Goal: Task Accomplishment & Management: Use online tool/utility

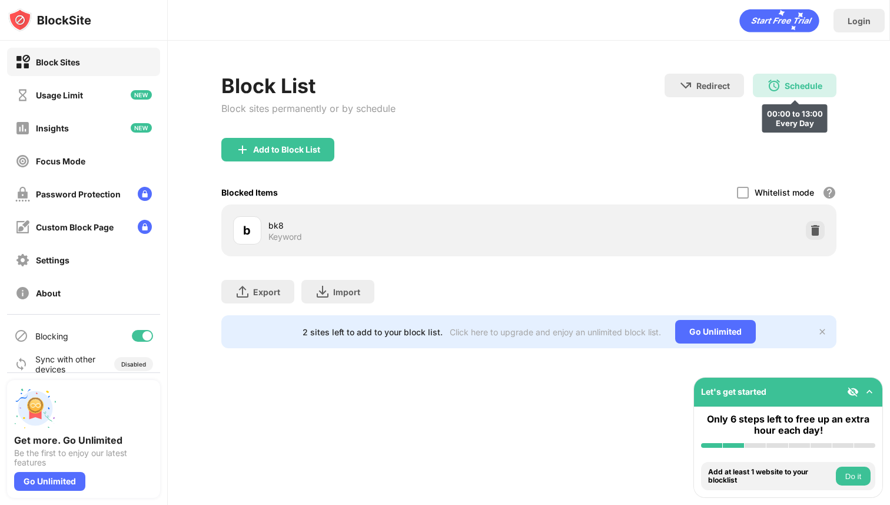
click at [818, 95] on div "Schedule 00:00 to 13:00 Every Day" at bounding box center [795, 86] width 84 height 24
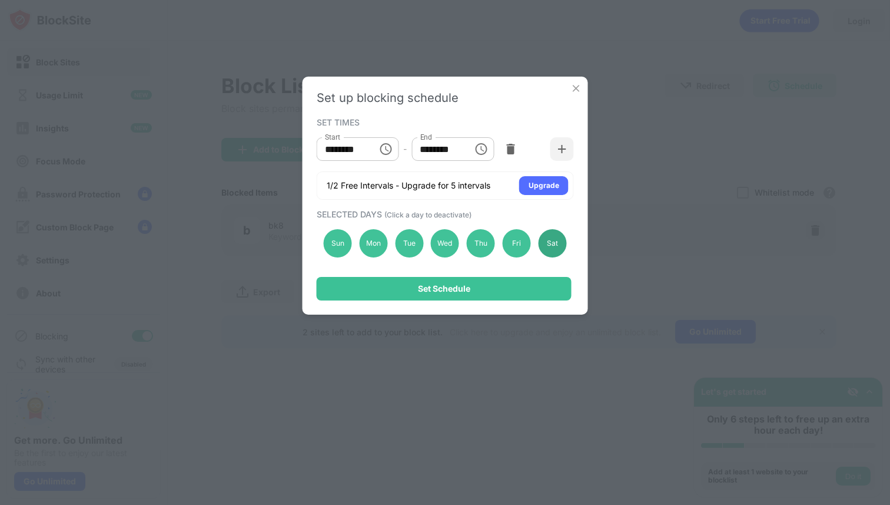
click at [548, 247] on div "Sat" at bounding box center [552, 243] width 28 height 28
click at [553, 247] on div "Sat" at bounding box center [552, 243] width 28 height 28
click at [488, 149] on button "Choose time, selected time is 1:00 PM" at bounding box center [481, 149] width 24 height 24
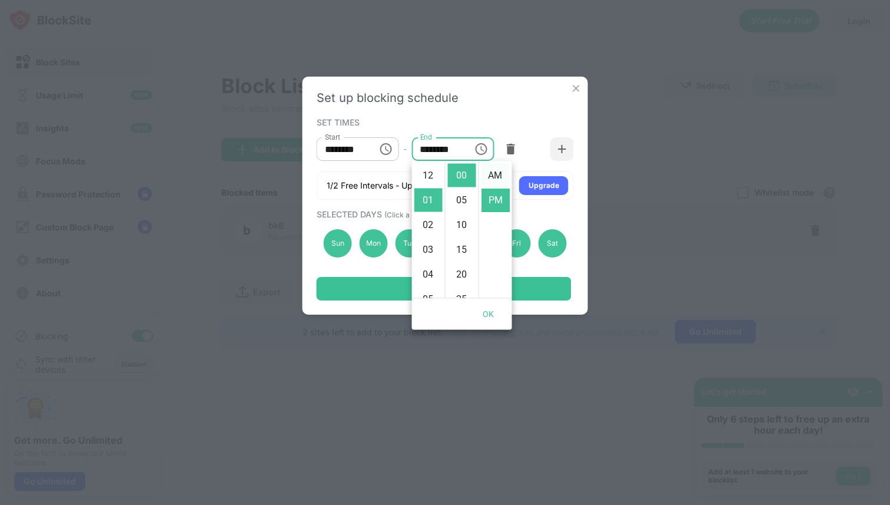
click at [498, 167] on li "AM" at bounding box center [496, 176] width 28 height 24
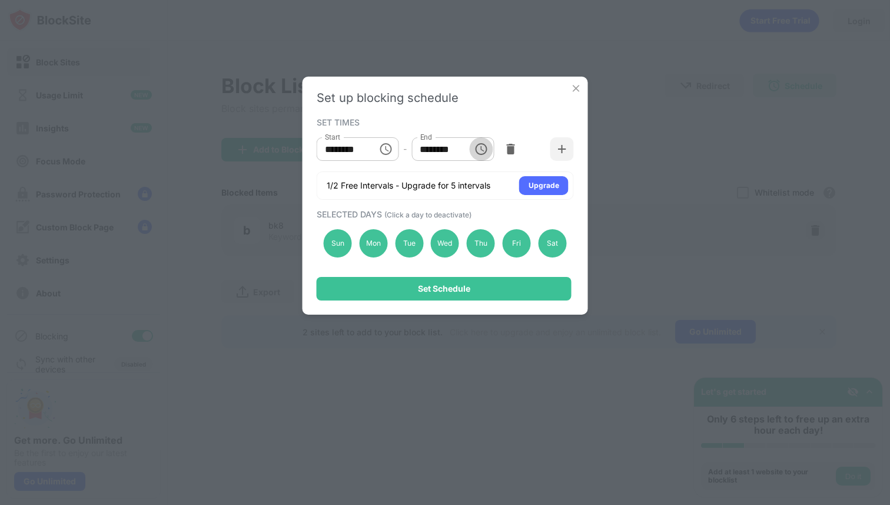
click at [482, 153] on icon "Choose time, selected time is 1:00 AM" at bounding box center [481, 149] width 14 height 14
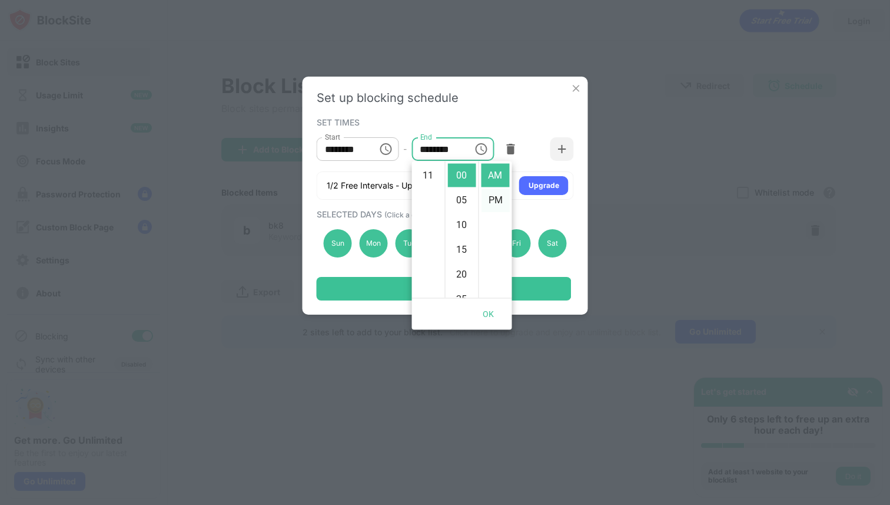
click at [501, 204] on li "PM" at bounding box center [496, 200] width 28 height 24
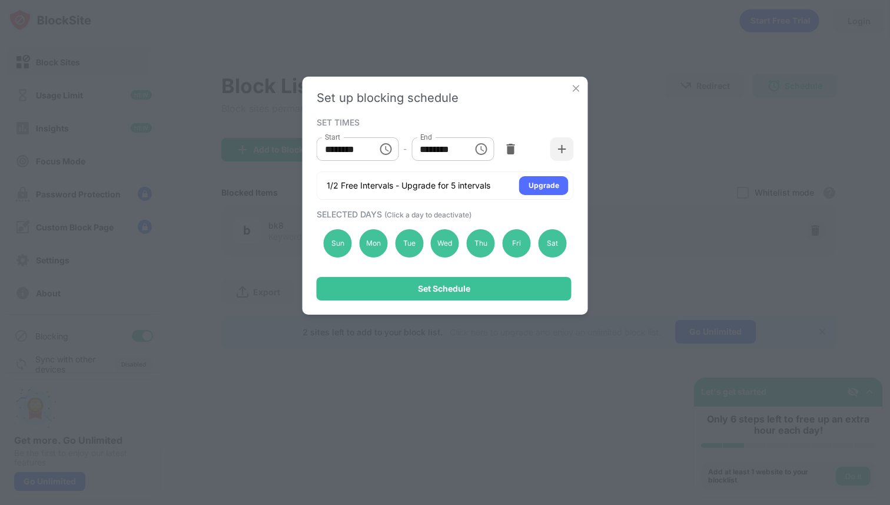
click at [482, 144] on icon "Choose time, selected time is 1:00 PM" at bounding box center [481, 149] width 12 height 12
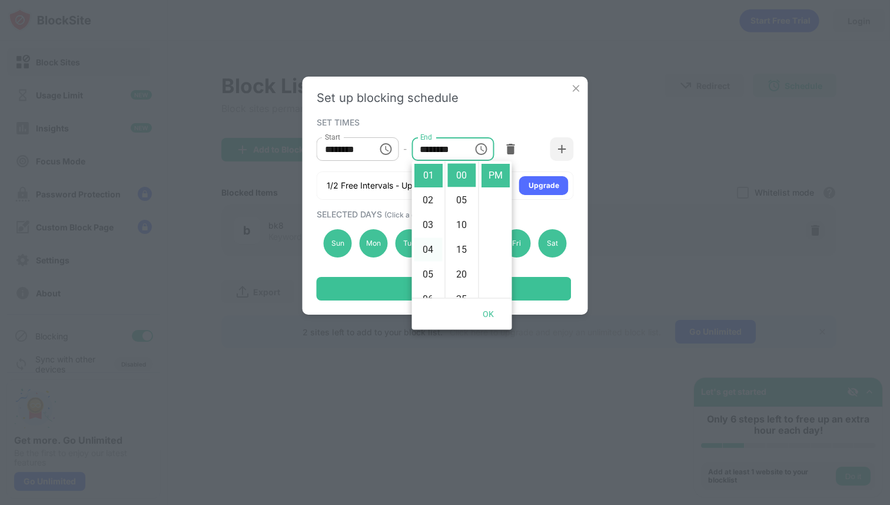
scroll to position [272, 0]
click at [429, 177] on li "11" at bounding box center [429, 176] width 28 height 24
type input "********"
click at [489, 311] on button "OK" at bounding box center [489, 314] width 38 height 22
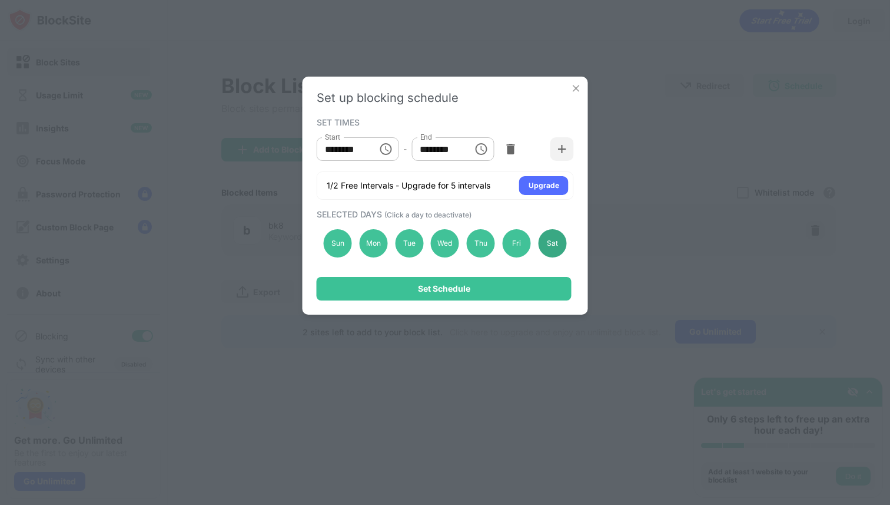
click at [559, 235] on div "Sat" at bounding box center [552, 243] width 28 height 28
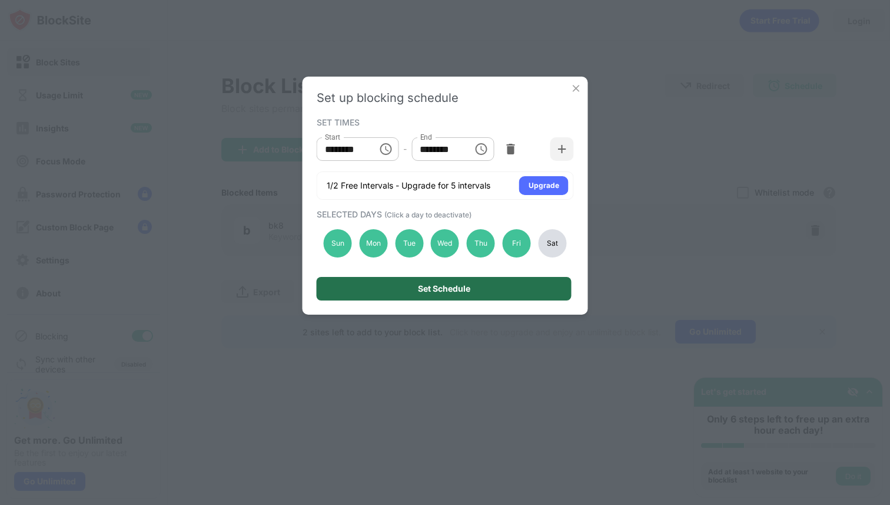
click at [534, 284] on div "Set Schedule" at bounding box center [444, 289] width 255 height 24
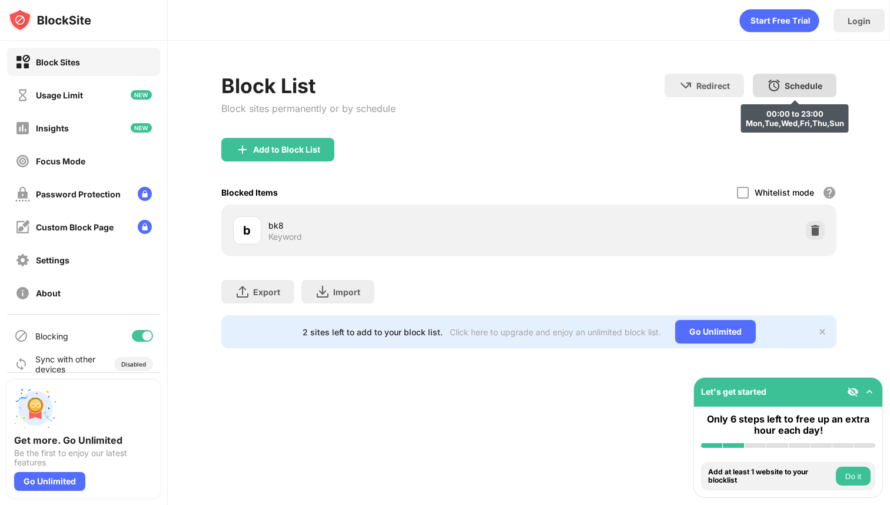
click at [790, 99] on div "Redirect Choose a site to be redirected to when blocking is active Schedule 00:…" at bounding box center [751, 99] width 172 height 50
click at [791, 91] on div "Schedule 00:00 to 23:00 Mon,Tue,Wed,Fri,Thu,Sun" at bounding box center [795, 86] width 84 height 24
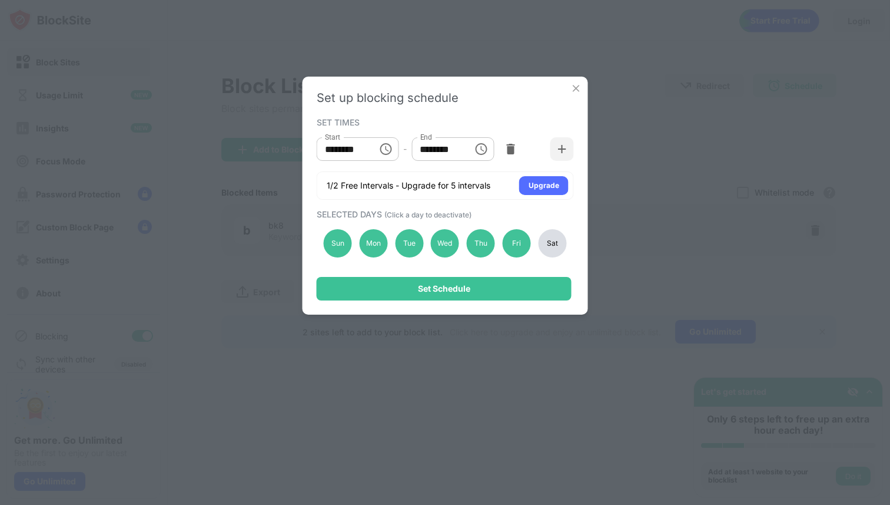
click at [557, 245] on div "Sat" at bounding box center [552, 243] width 28 height 28
click at [549, 278] on div "Set Schedule" at bounding box center [444, 289] width 255 height 24
